Goal: Book appointment/travel/reservation

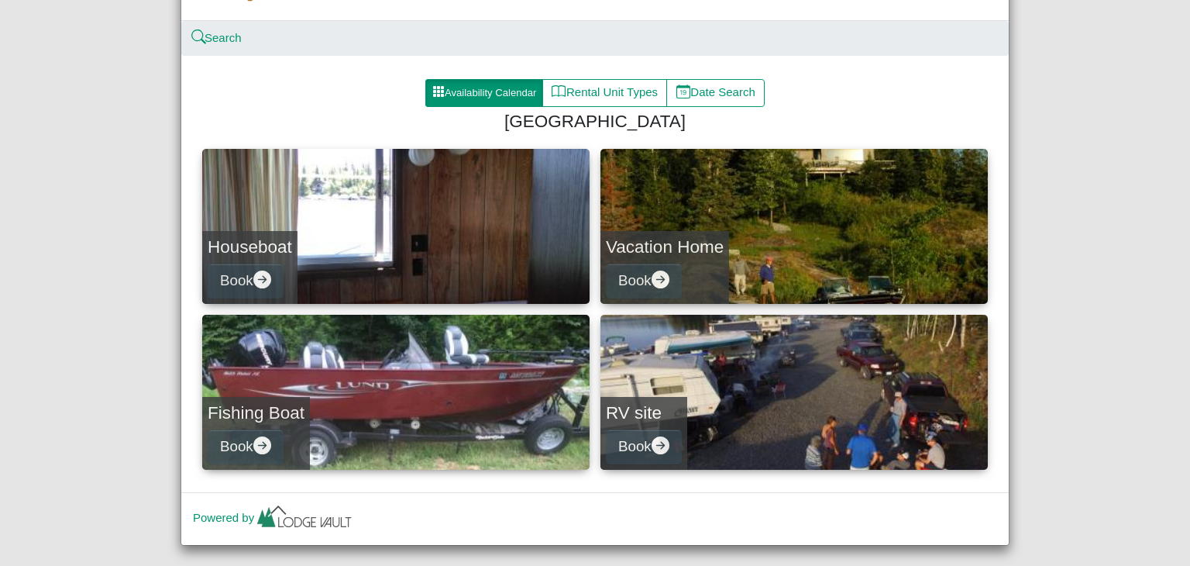
scroll to position [174, 0]
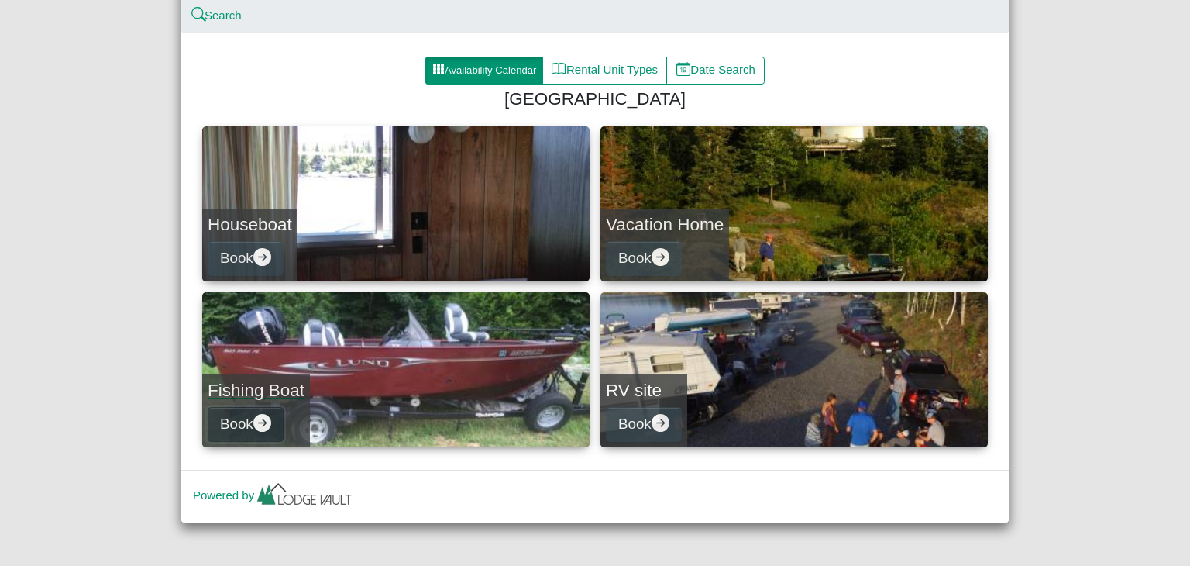
click at [253, 419] on icon "arrow right circle fill" at bounding box center [262, 423] width 18 height 18
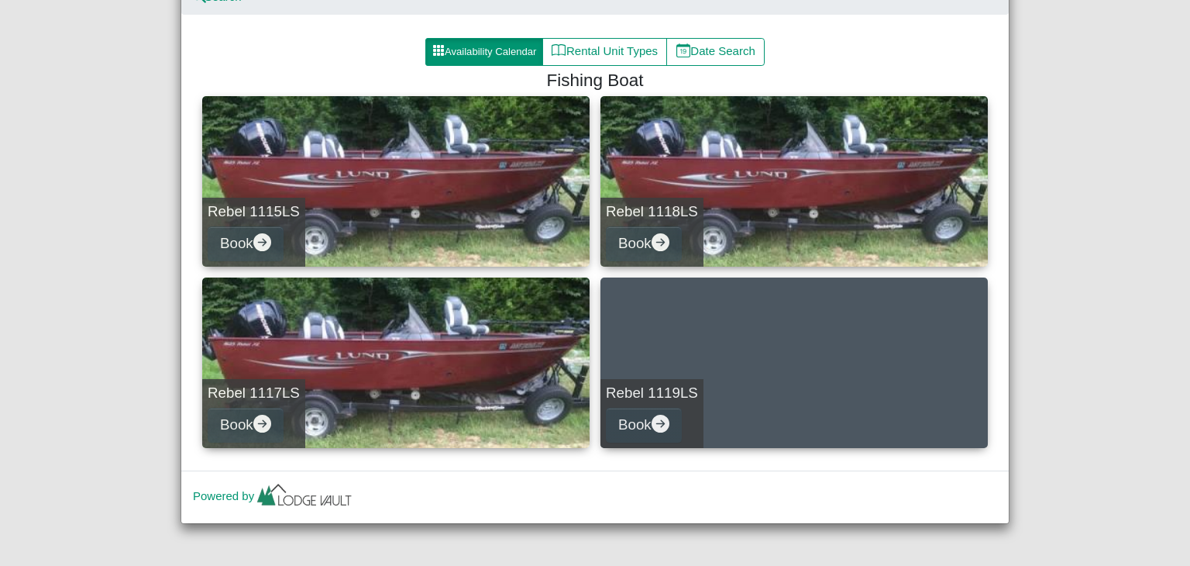
scroll to position [192, 0]
click at [621, 50] on button "Rental Unit Types" at bounding box center [605, 52] width 125 height 28
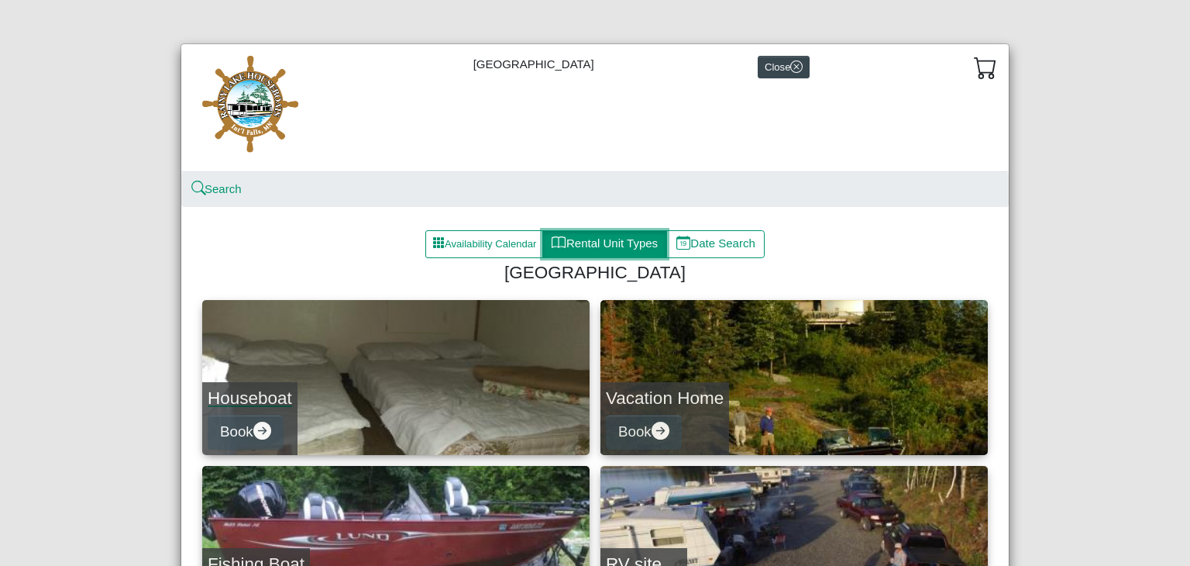
scroll to position [174, 0]
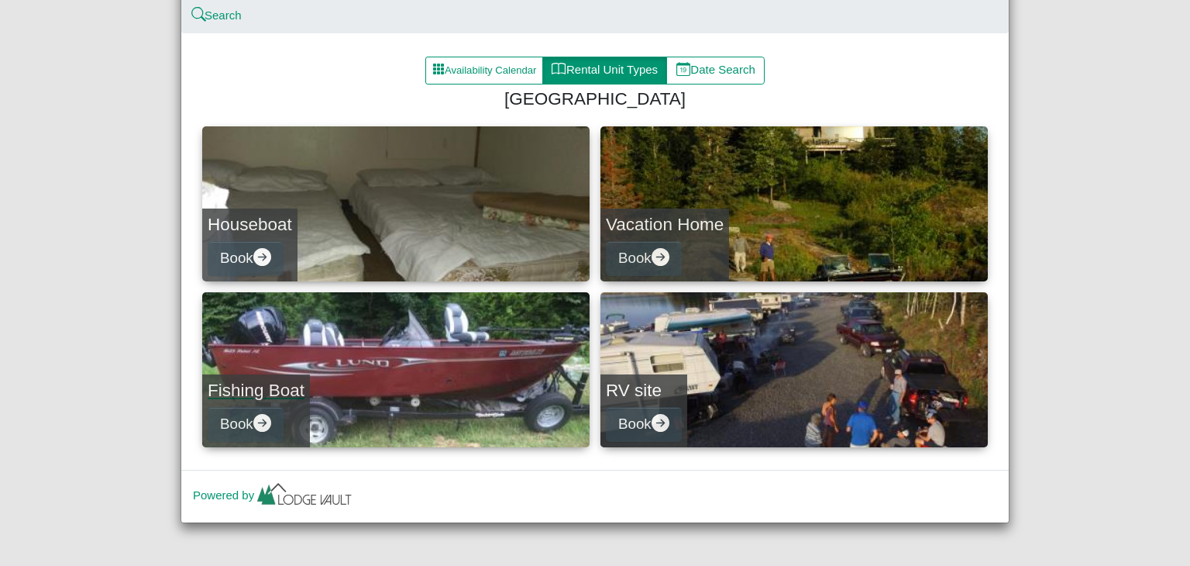
click at [291, 429] on div "Fishing Boat Book" at bounding box center [256, 410] width 108 height 73
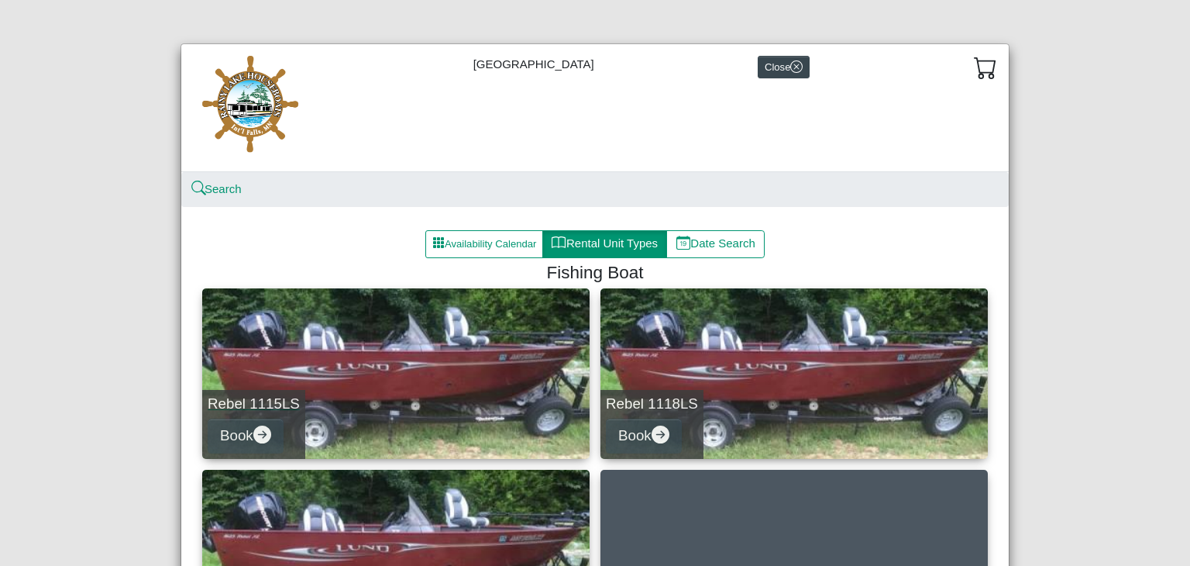
click at [363, 401] on link "Rebel 1115LS Book" at bounding box center [396, 373] width 388 height 171
select select "*"
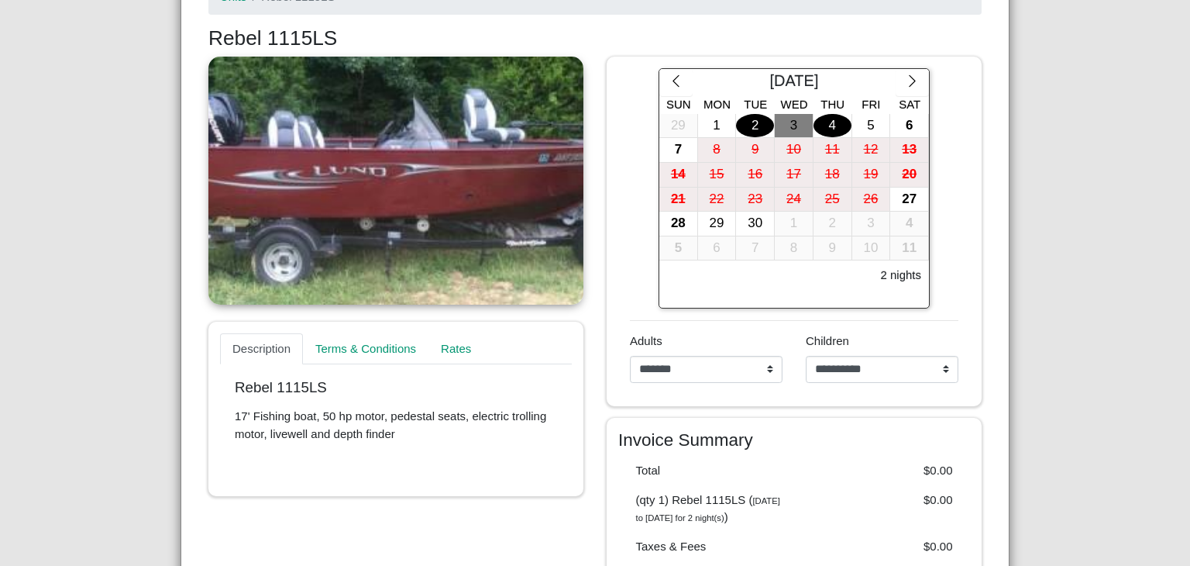
scroll to position [278, 0]
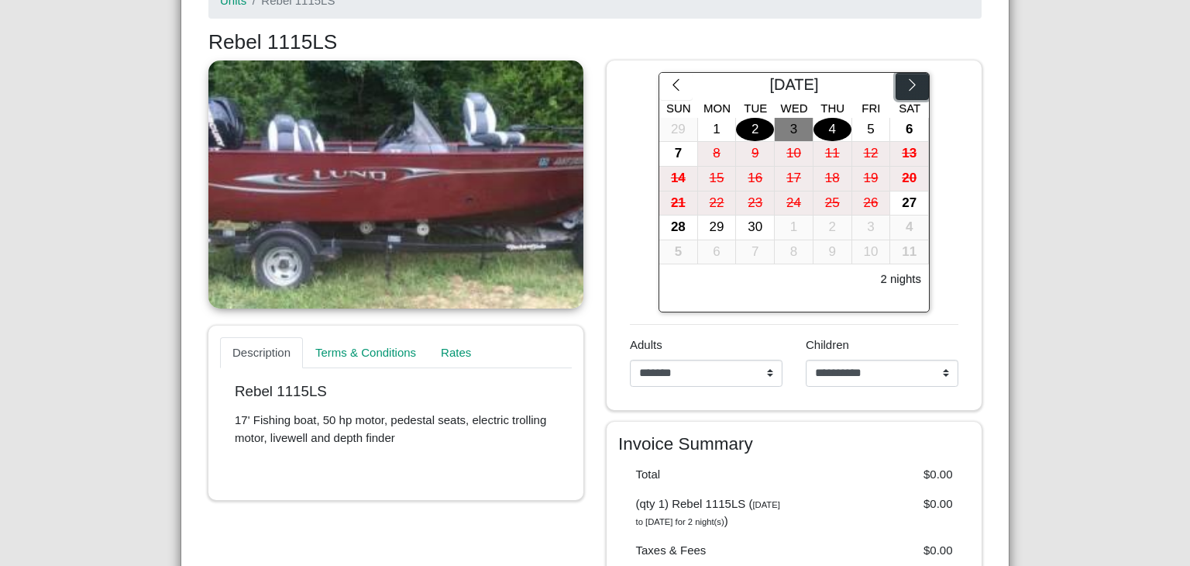
click at [912, 78] on icon "chevron right" at bounding box center [912, 85] width 15 height 15
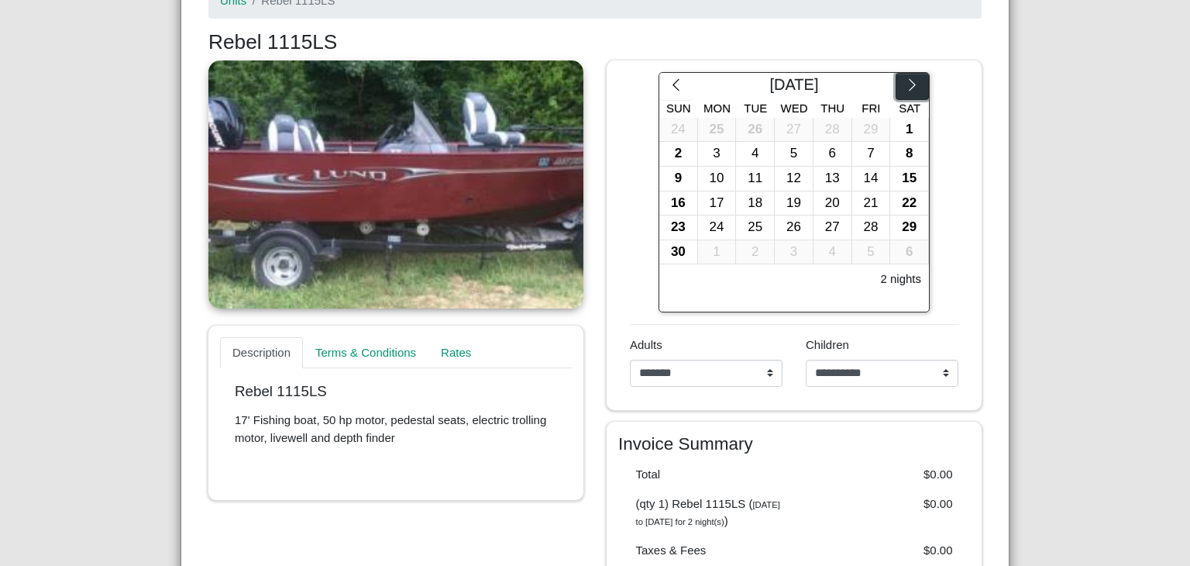
click at [912, 78] on icon "chevron right" at bounding box center [912, 85] width 15 height 15
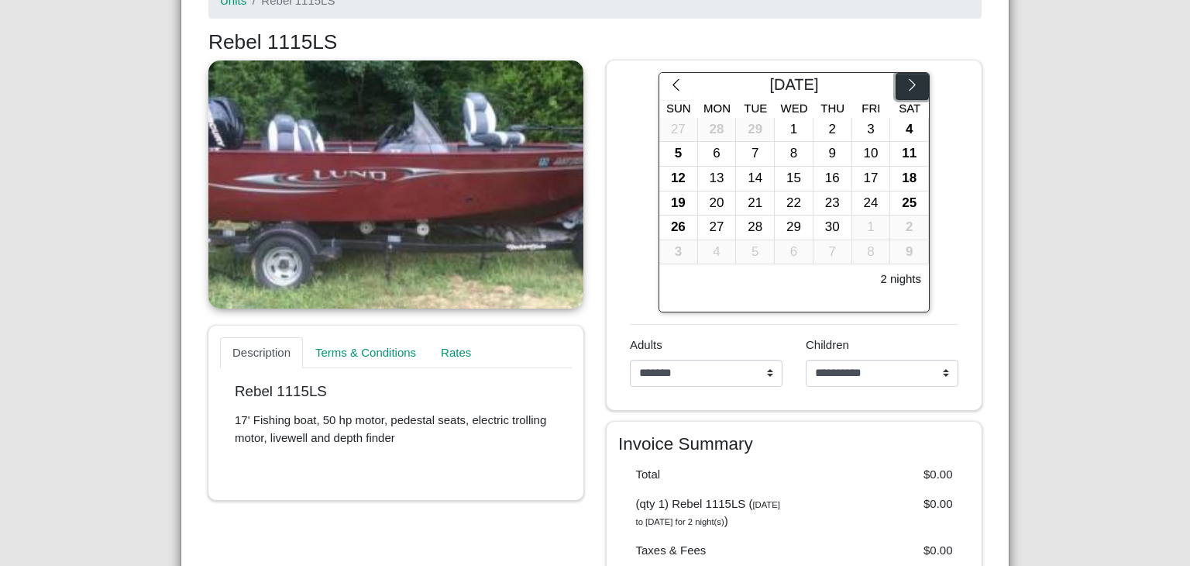
click at [912, 78] on icon "chevron right" at bounding box center [912, 85] width 15 height 15
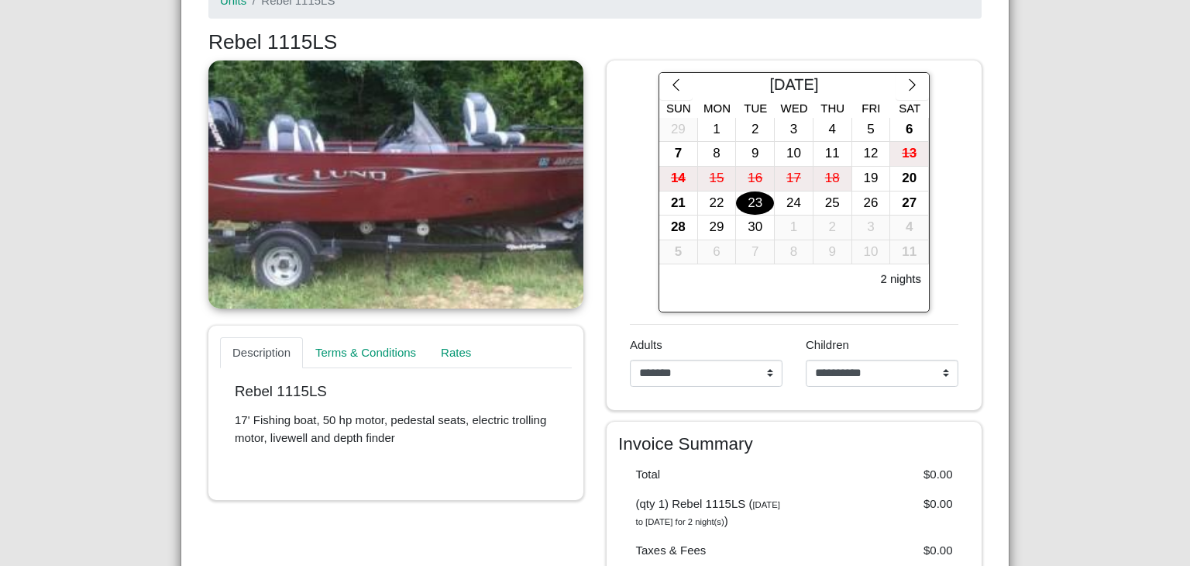
click at [737, 212] on div "23" at bounding box center [755, 203] width 38 height 24
click at [802, 212] on div "24" at bounding box center [794, 203] width 38 height 24
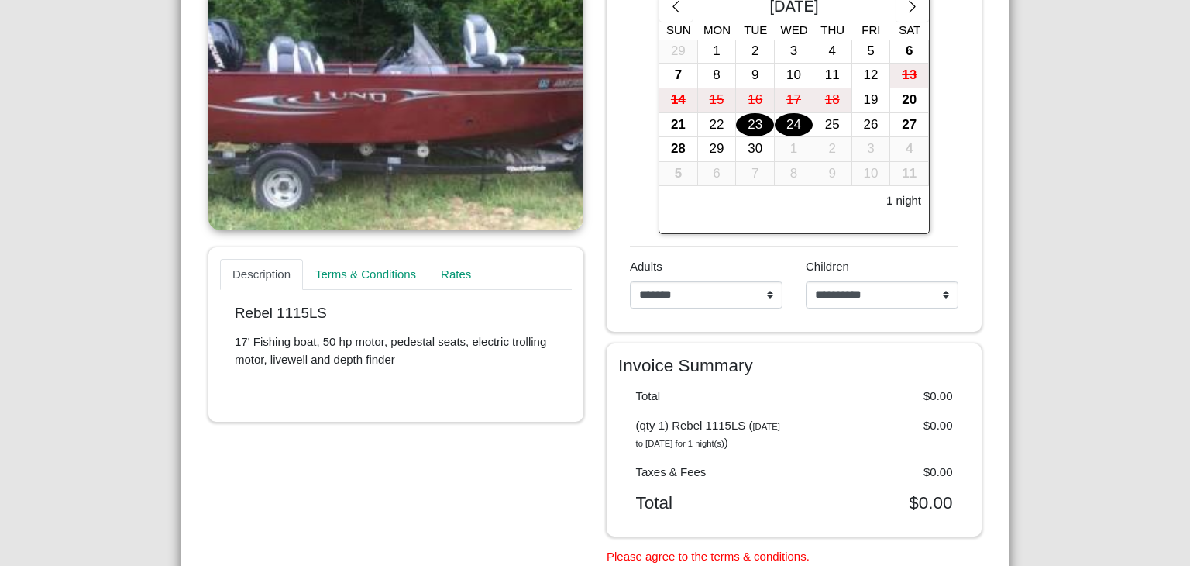
scroll to position [353, 0]
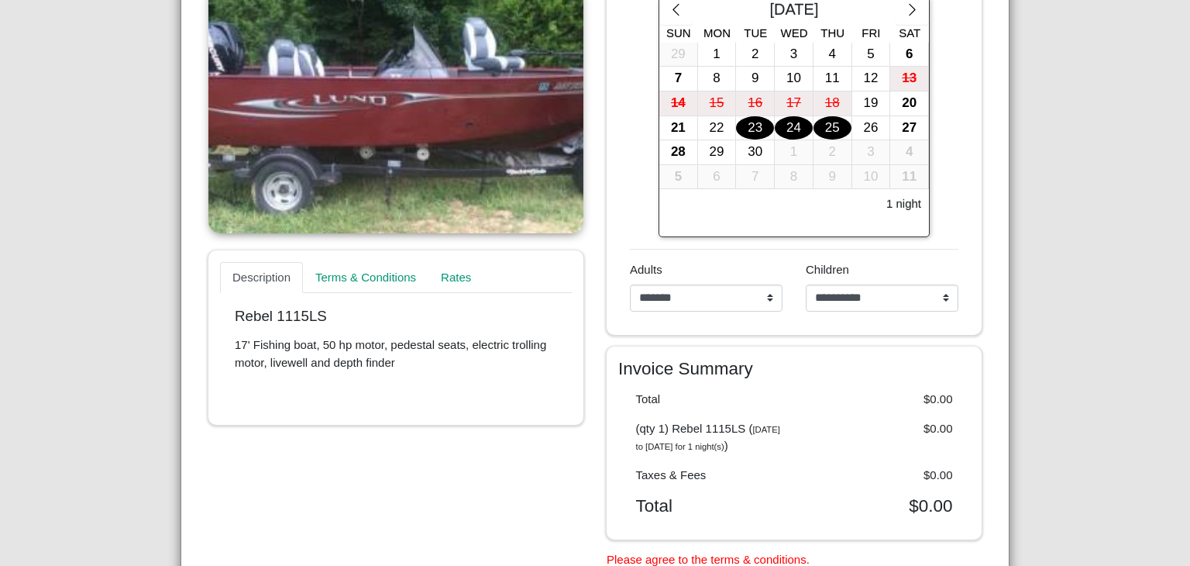
click at [833, 122] on div "25" at bounding box center [833, 128] width 38 height 24
click at [741, 122] on div "23" at bounding box center [755, 128] width 38 height 24
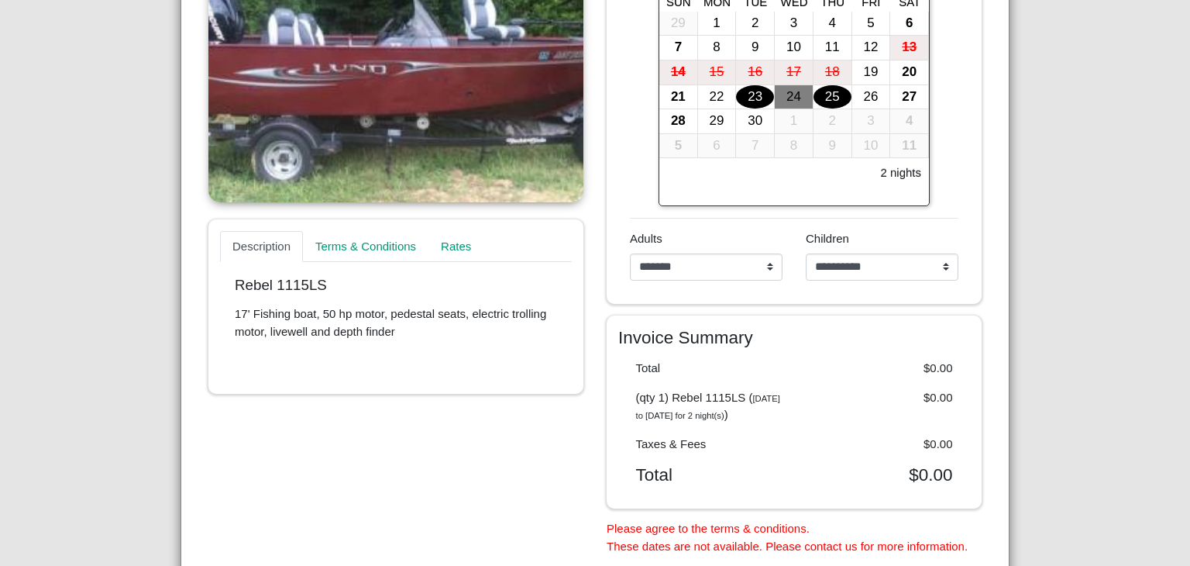
scroll to position [384, 0]
click at [450, 249] on link "Rates" at bounding box center [457, 246] width 57 height 31
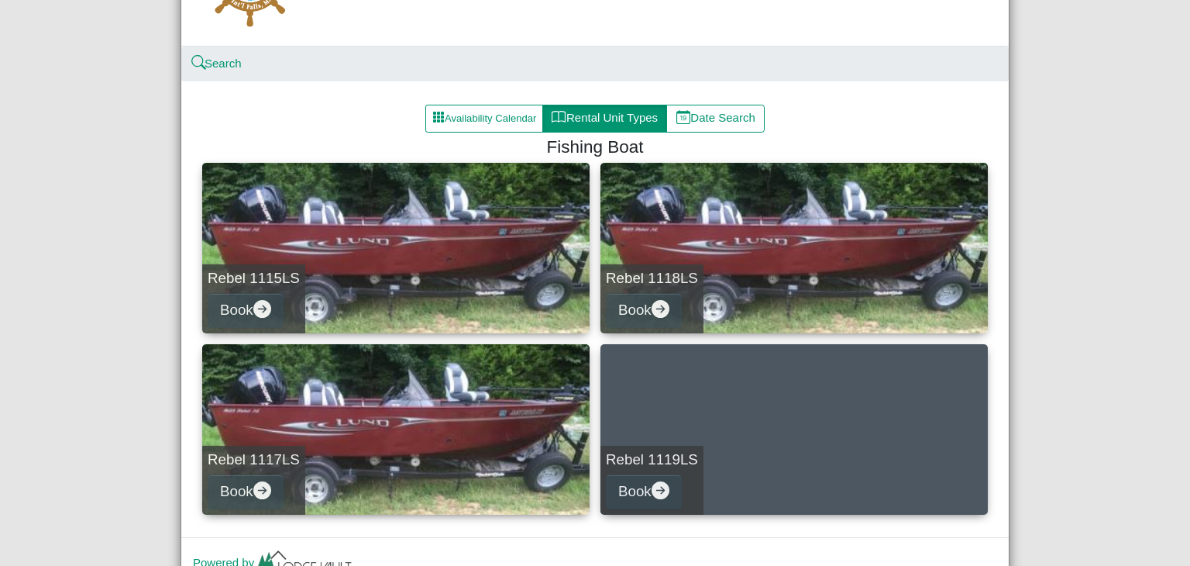
scroll to position [192, 0]
